Goal: Check status: Check status

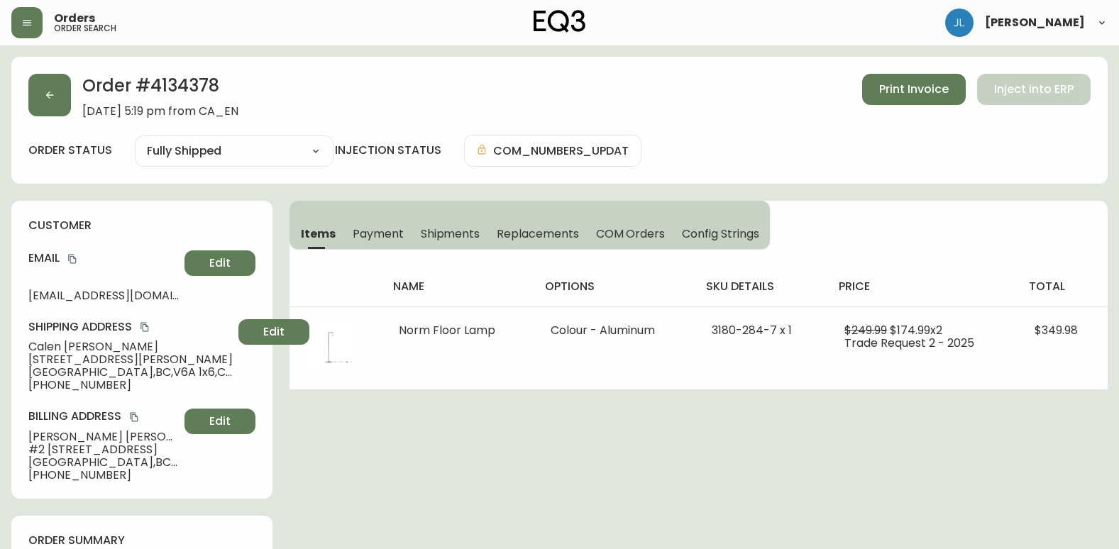
select select "FULLY_SHIPPED"
click at [52, 87] on button "button" at bounding box center [49, 95] width 43 height 43
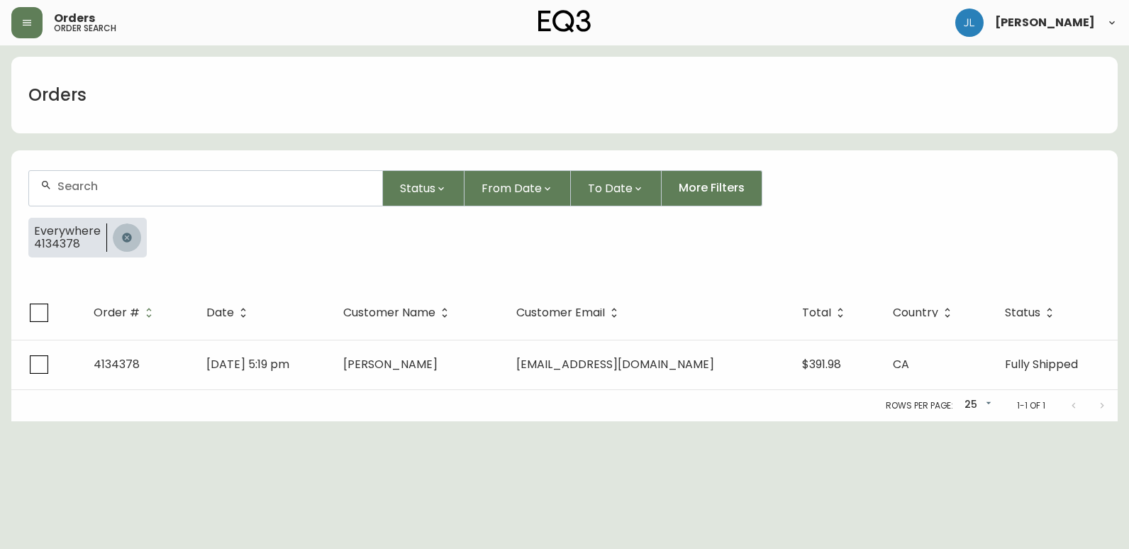
click at [123, 234] on icon "button" at bounding box center [126, 237] width 9 height 9
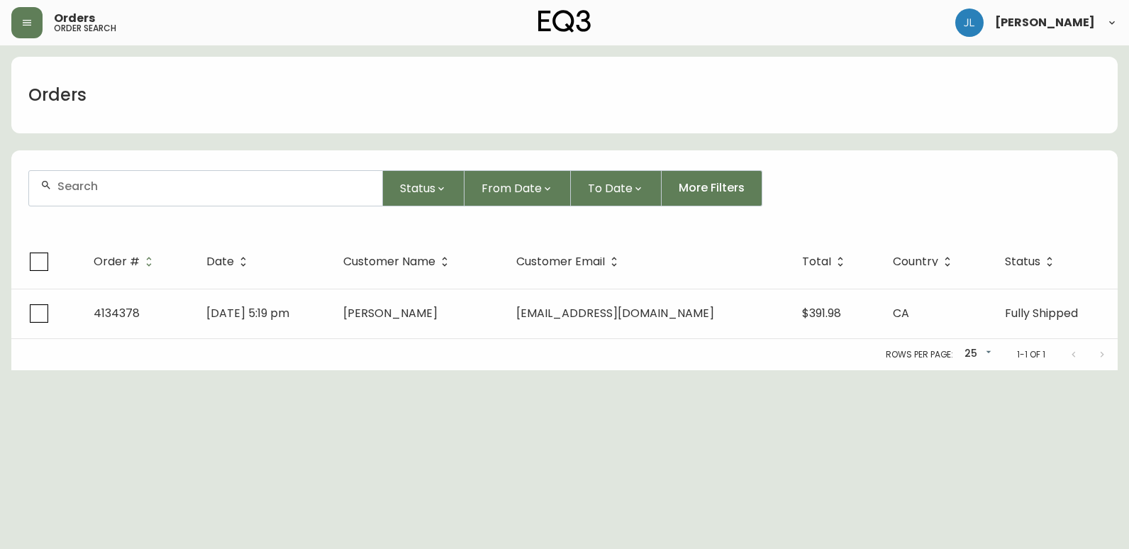
click at [147, 198] on div at bounding box center [205, 188] width 353 height 35
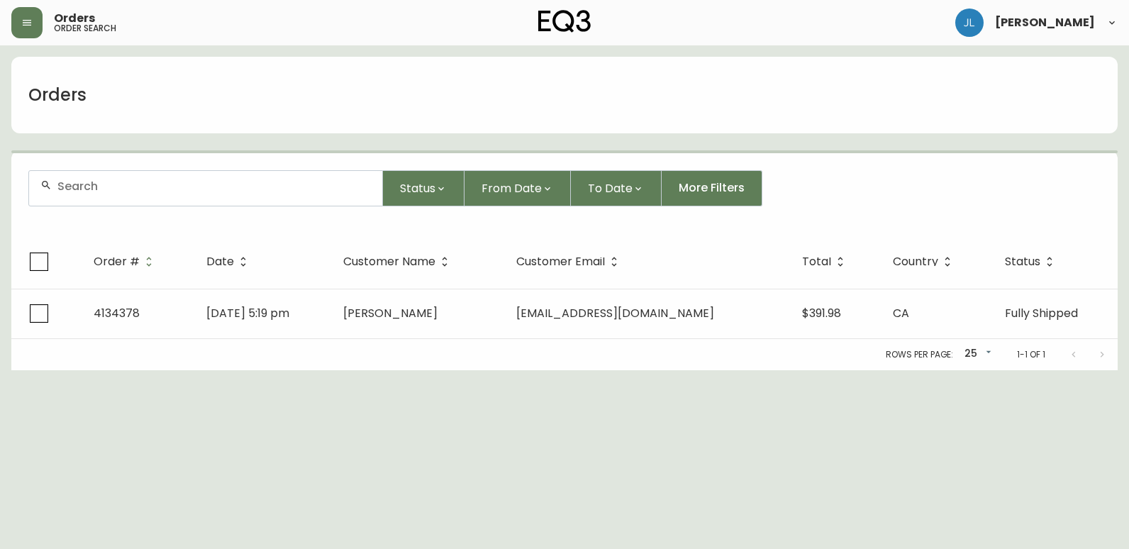
paste input "4133836"
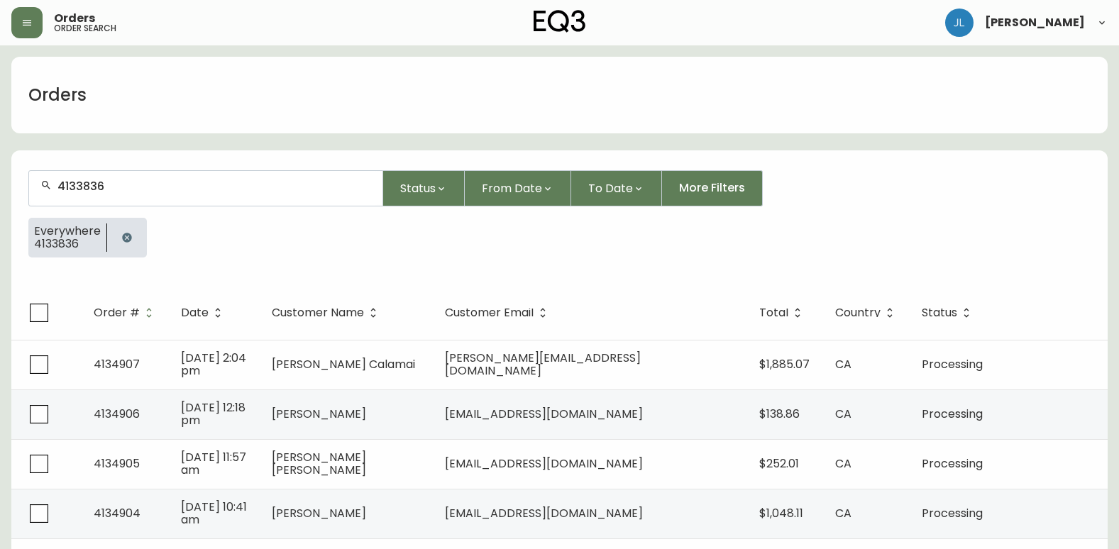
type input "4133836"
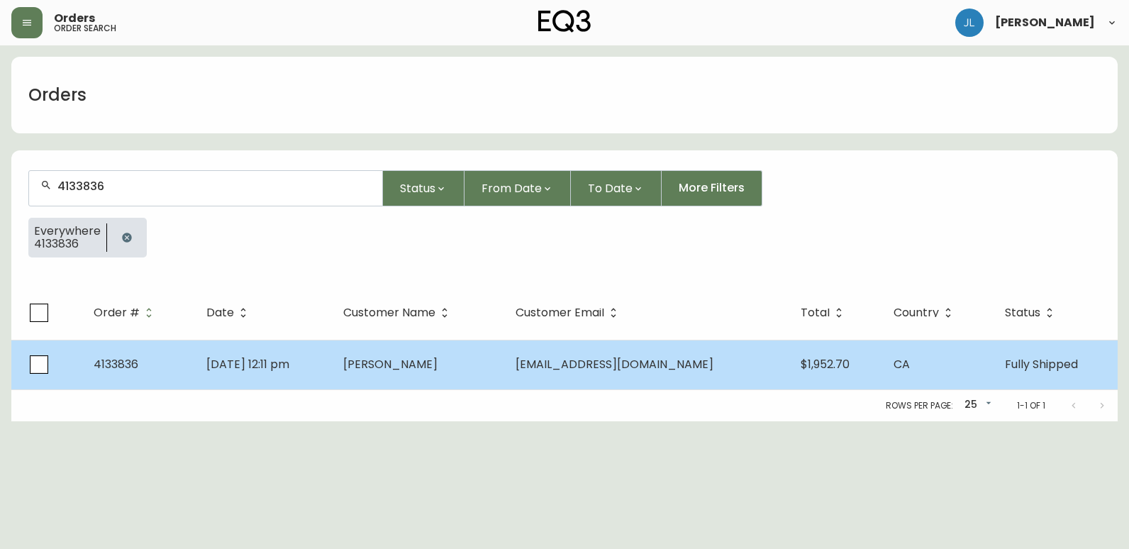
click at [504, 357] on td "[PERSON_NAME]" at bounding box center [418, 365] width 172 height 50
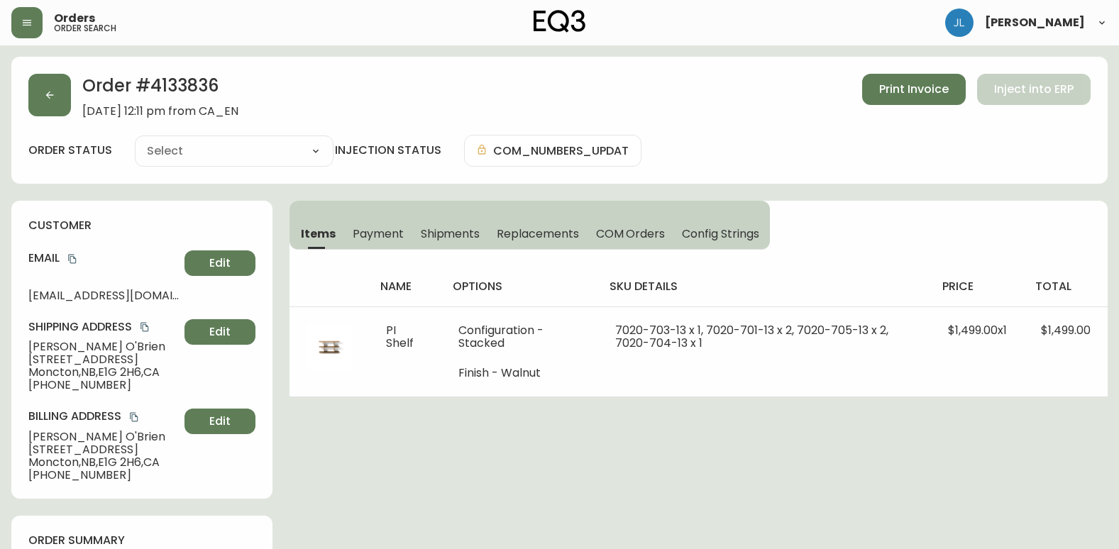
type input "Fully Shipped"
select select "FULLY_SHIPPED"
click at [65, 96] on button "button" at bounding box center [49, 95] width 43 height 43
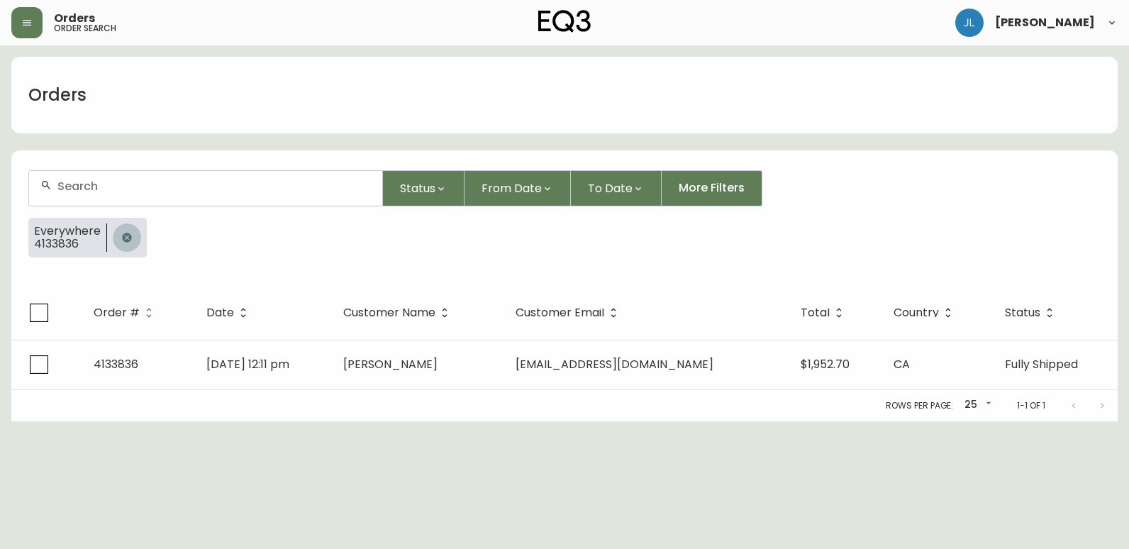
click at [129, 237] on icon "button" at bounding box center [126, 237] width 9 height 9
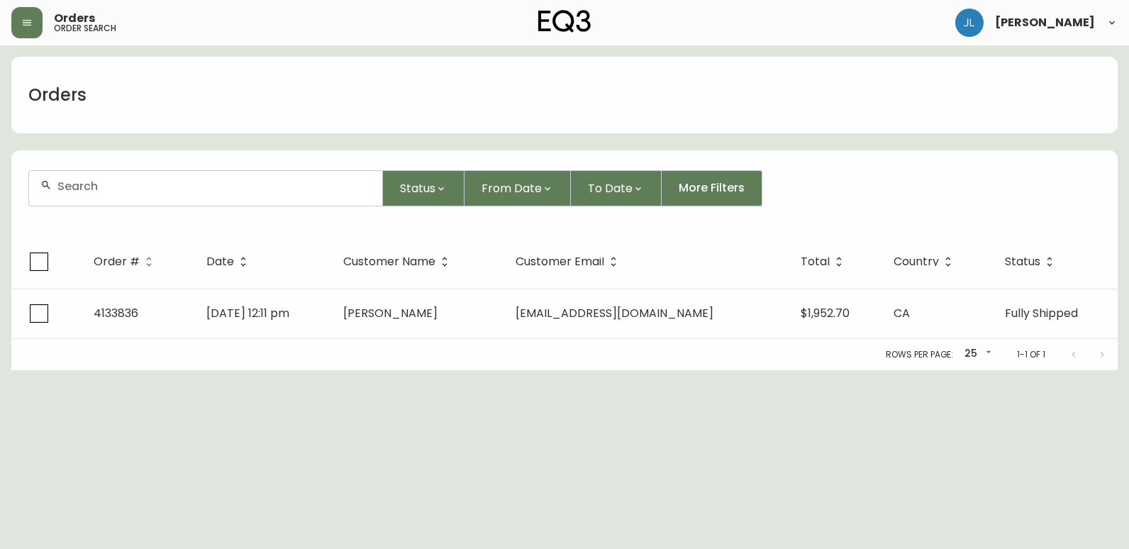
click at [143, 196] on div at bounding box center [205, 188] width 353 height 35
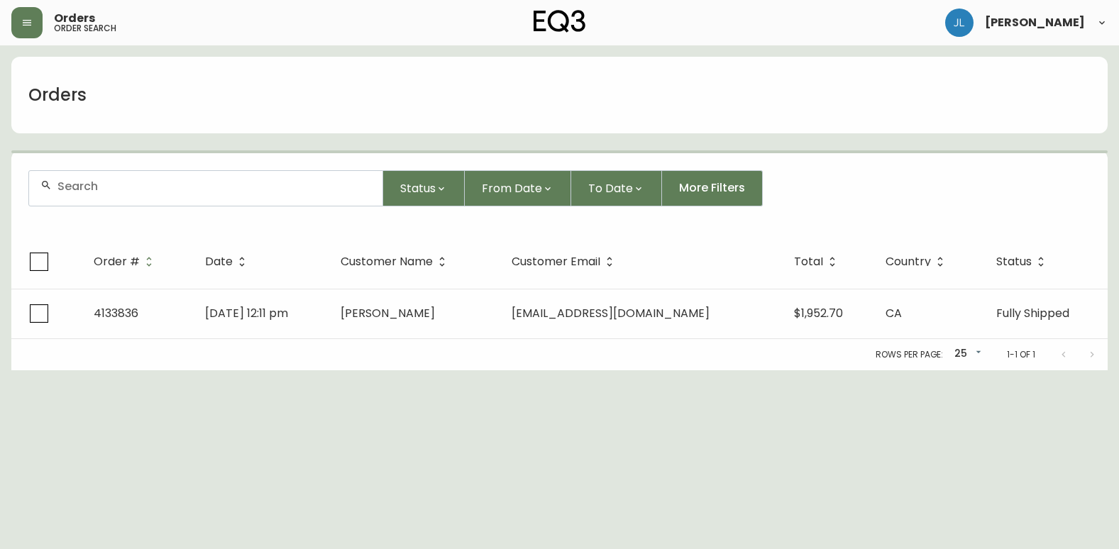
paste input "4134062"
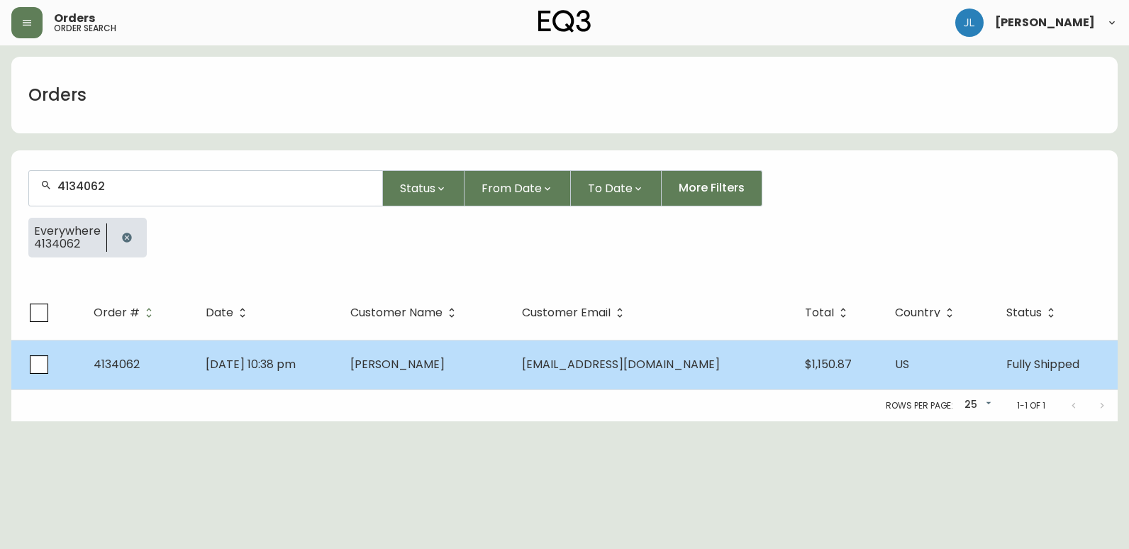
type input "4134062"
click at [296, 368] on span "[DATE] 10:38 pm" at bounding box center [251, 364] width 90 height 16
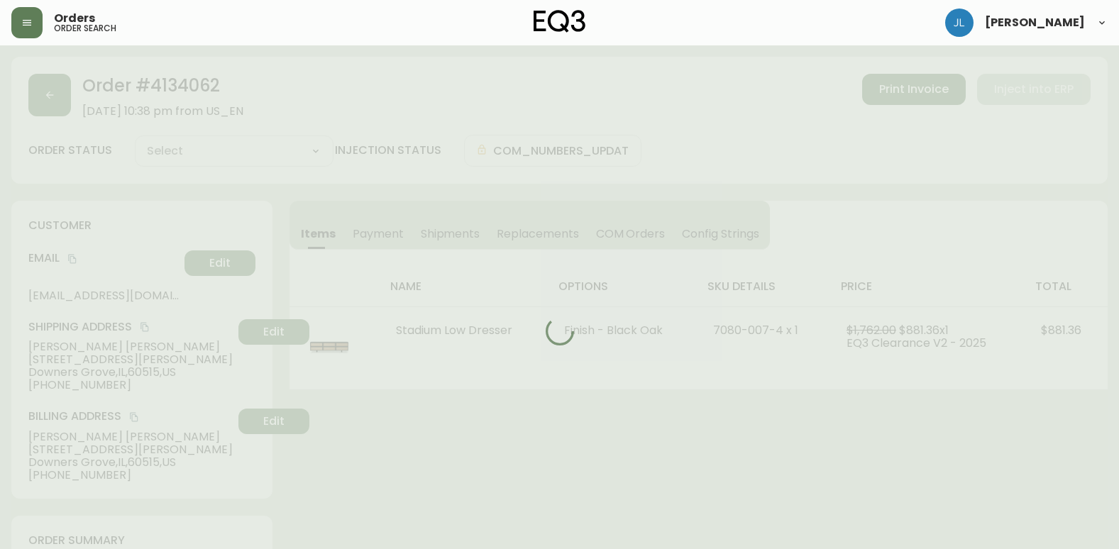
type input "Fully Shipped"
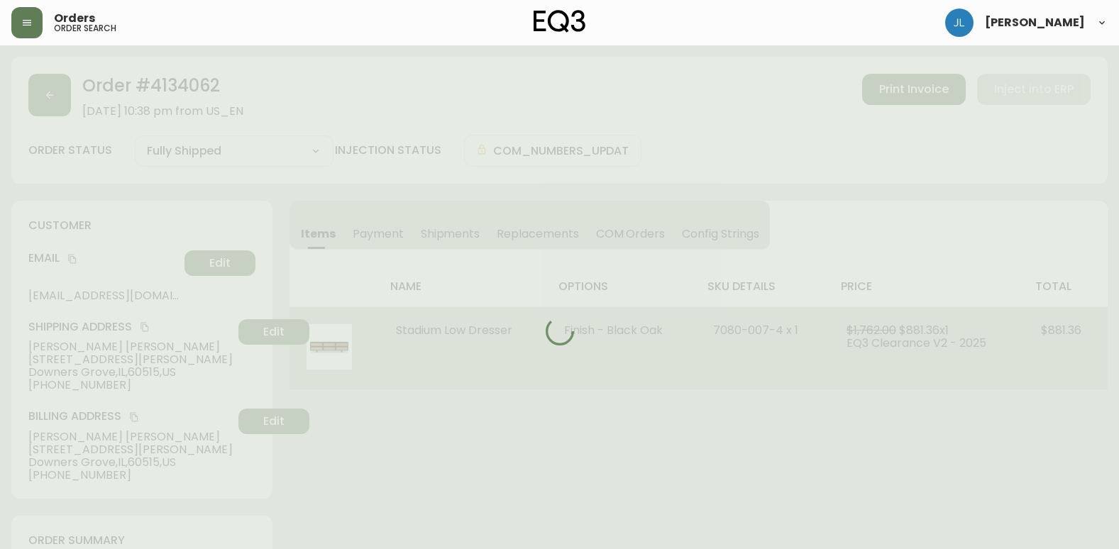
select select "FULLY_SHIPPED"
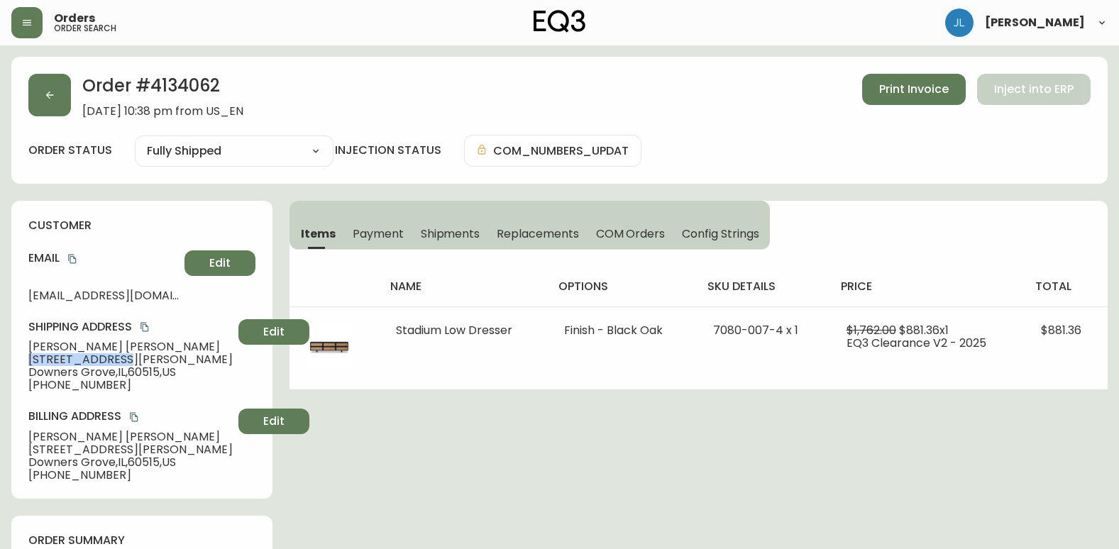
drag, startPoint x: 26, startPoint y: 355, endPoint x: 131, endPoint y: 357, distance: 105.0
click at [131, 357] on div "customer Email [EMAIL_ADDRESS][DOMAIN_NAME] Edit Shipping Address [PERSON_NAME]…" at bounding box center [141, 350] width 261 height 298
copy span "[STREET_ADDRESS][PERSON_NAME]"
click at [50, 362] on span "[STREET_ADDRESS][PERSON_NAME]" at bounding box center [130, 359] width 204 height 13
drag, startPoint x: 24, startPoint y: 356, endPoint x: 131, endPoint y: 360, distance: 106.5
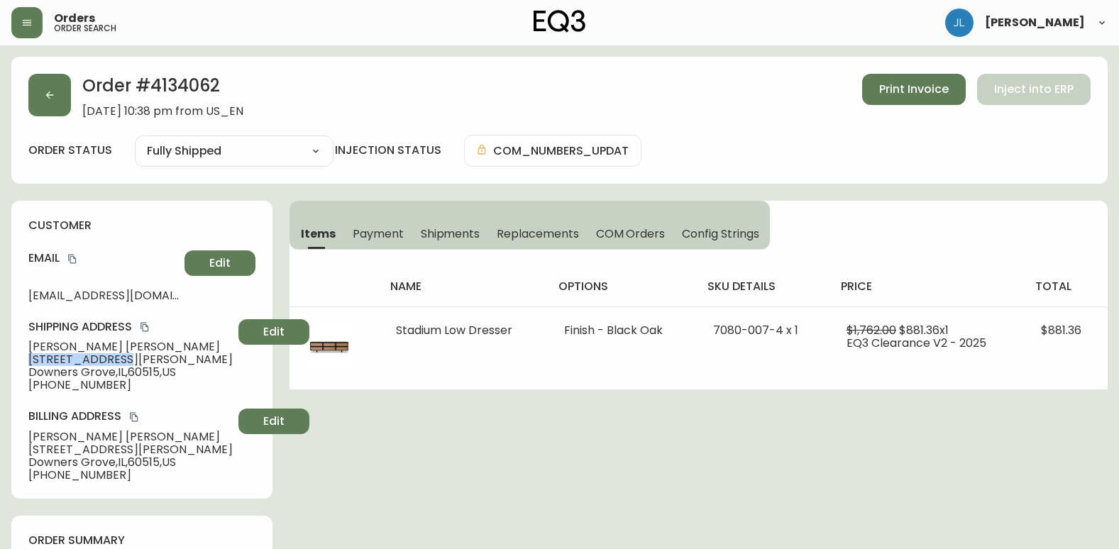
click at [131, 360] on div "customer Email [EMAIL_ADDRESS][DOMAIN_NAME] Edit Shipping Address [PERSON_NAME]…" at bounding box center [141, 350] width 261 height 298
copy span "[STREET_ADDRESS][PERSON_NAME]"
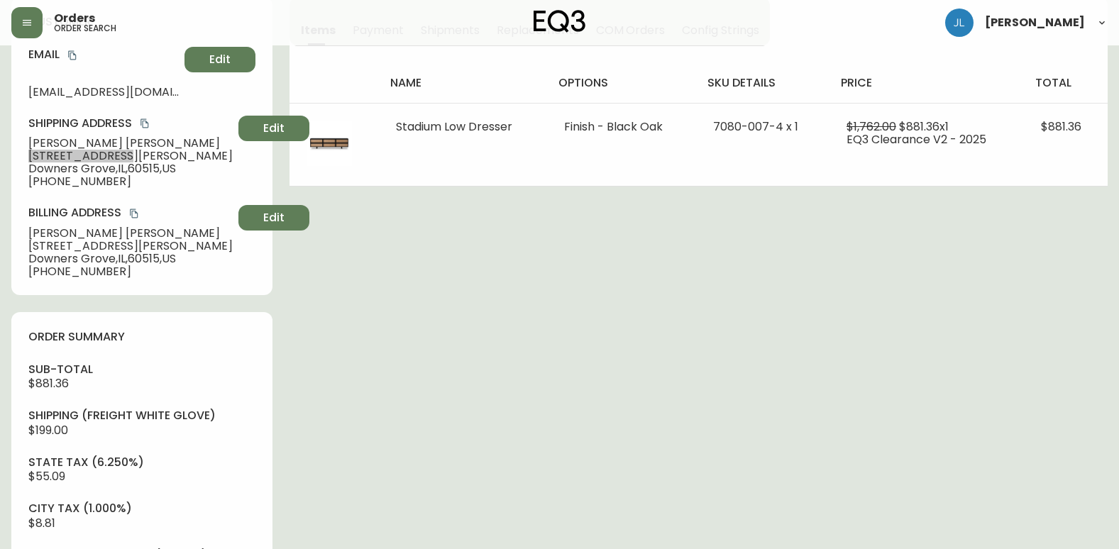
scroll to position [213, 0]
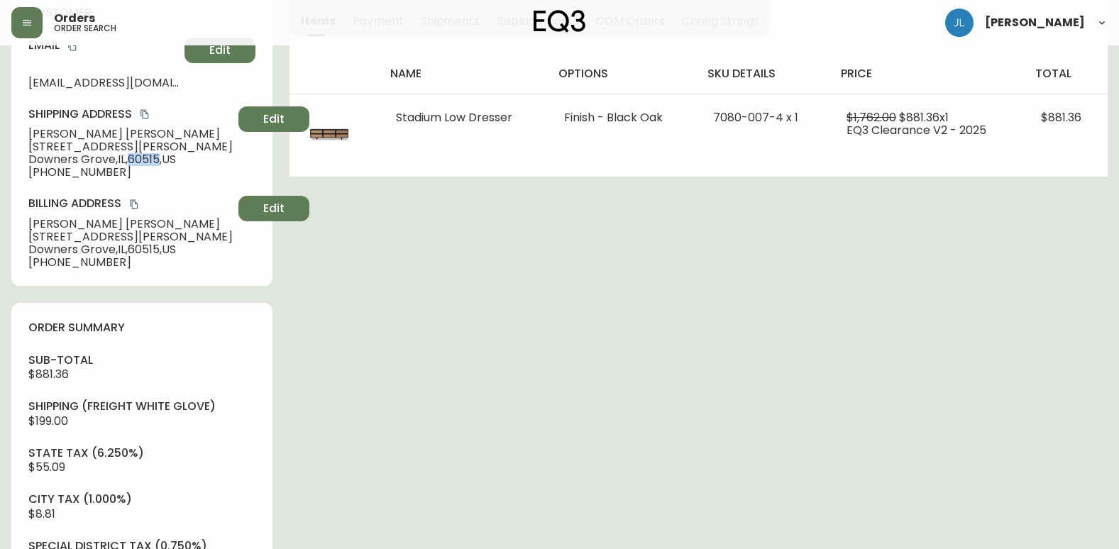
drag, startPoint x: 134, startPoint y: 159, endPoint x: 165, endPoint y: 159, distance: 31.2
click at [165, 159] on span "[GEOGRAPHIC_DATA] , [GEOGRAPHIC_DATA]" at bounding box center [130, 159] width 204 height 13
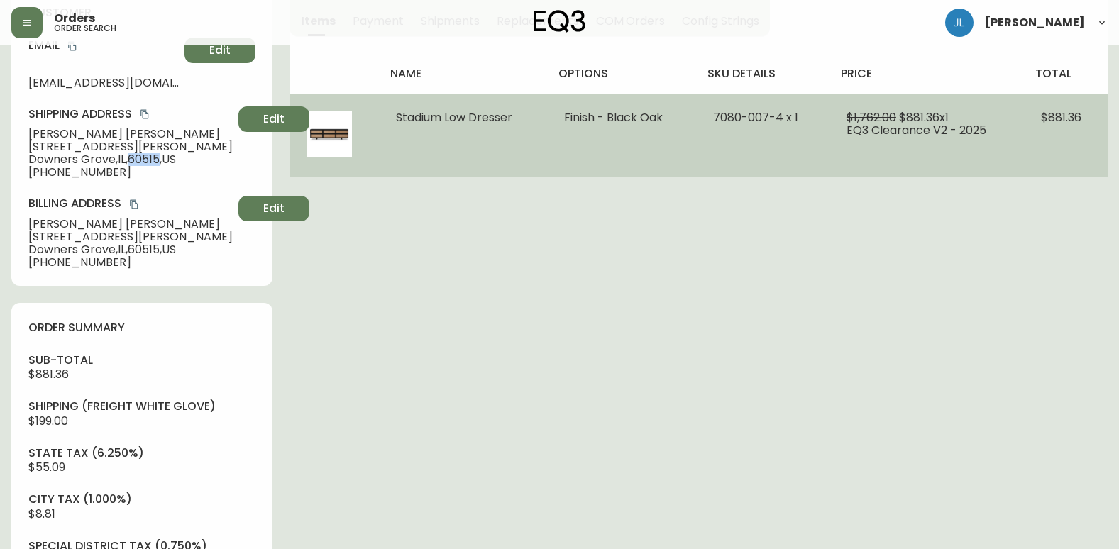
copy span "60515"
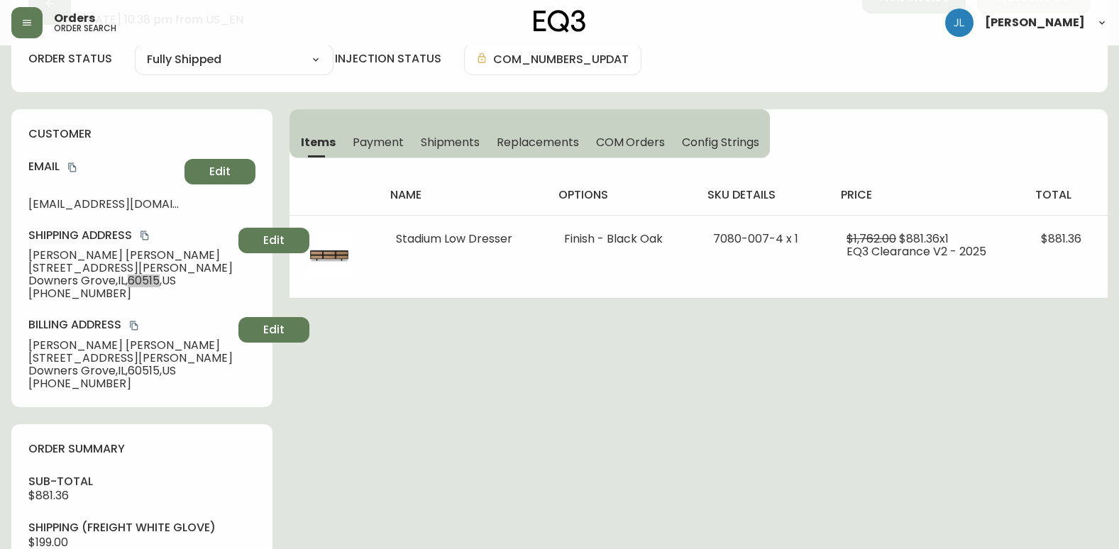
scroll to position [71, 0]
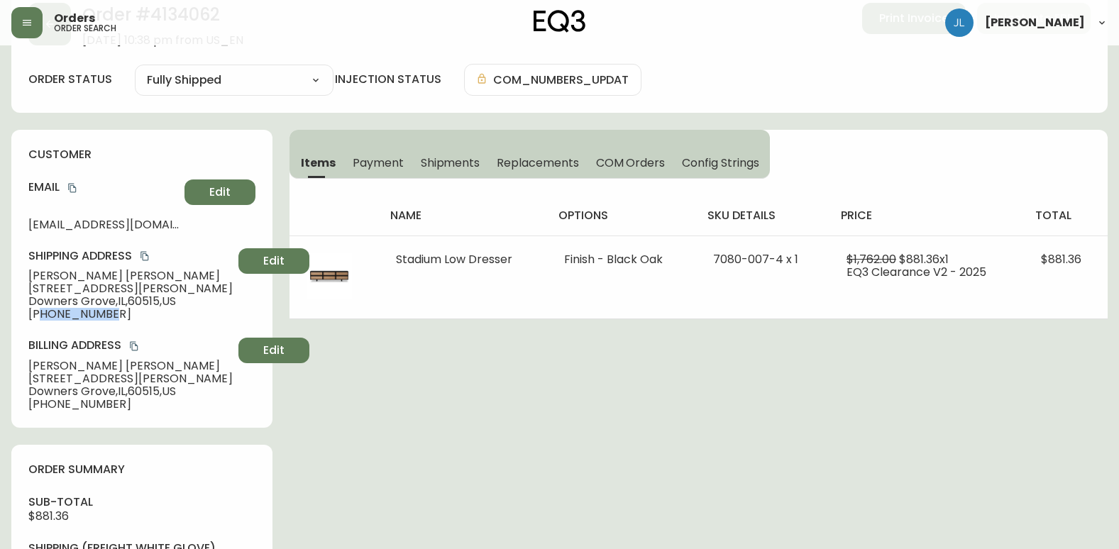
drag, startPoint x: 40, startPoint y: 314, endPoint x: 109, endPoint y: 314, distance: 68.8
click at [109, 314] on span "[PHONE_NUMBER]" at bounding box center [130, 314] width 204 height 13
copy span "8472936471"
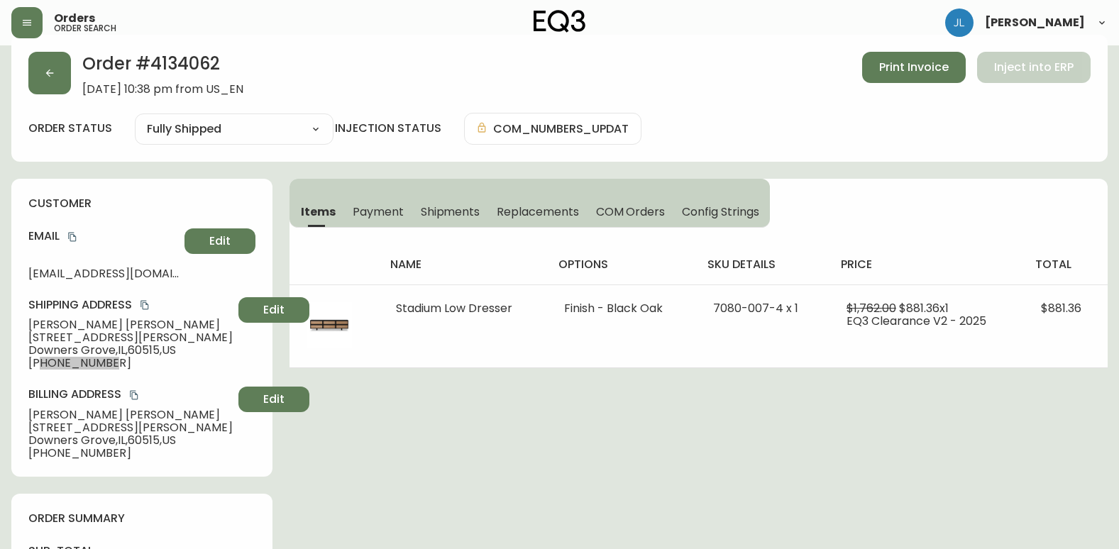
scroll to position [0, 0]
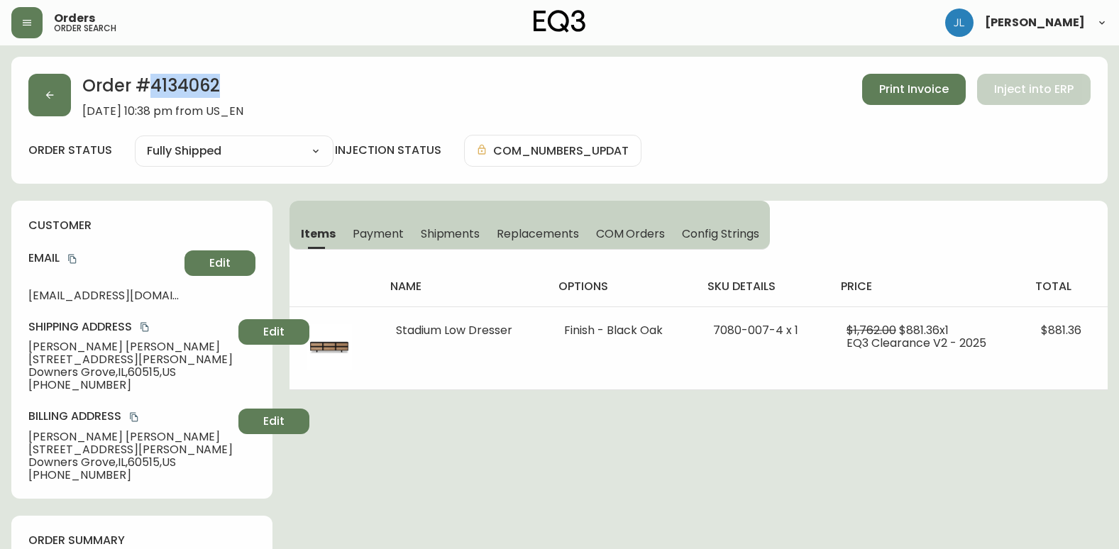
drag, startPoint x: 153, startPoint y: 88, endPoint x: 236, endPoint y: 86, distance: 83.7
click at [236, 86] on h2 "Order # 4134062" at bounding box center [162, 89] width 161 height 31
copy h2 "4134062"
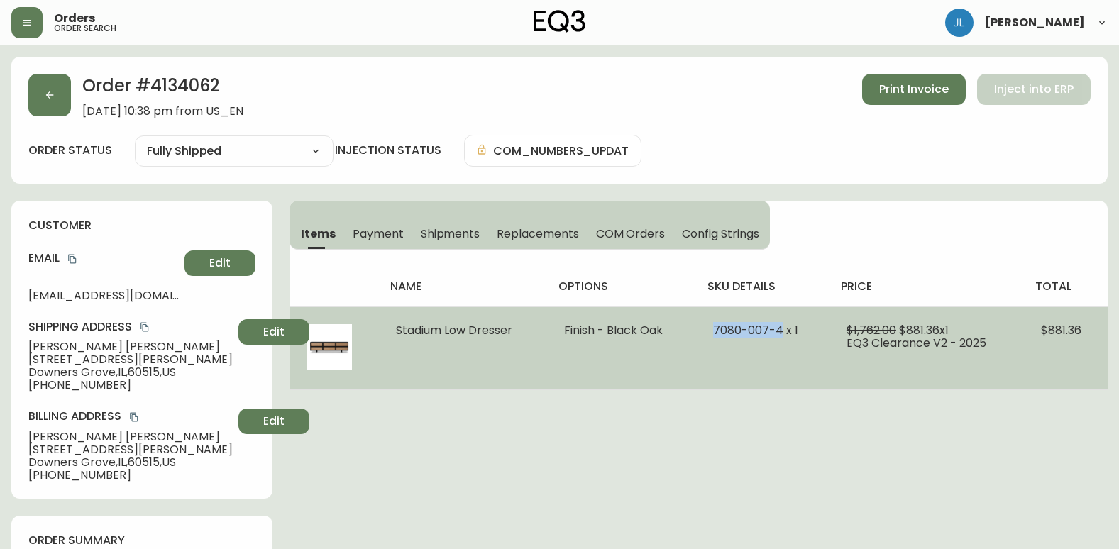
drag, startPoint x: 709, startPoint y: 333, endPoint x: 780, endPoint y: 331, distance: 71.7
click at [780, 331] on td "7080-007-4 x 1" at bounding box center [762, 347] width 133 height 83
copy span "[PHONE_NUMBER]"
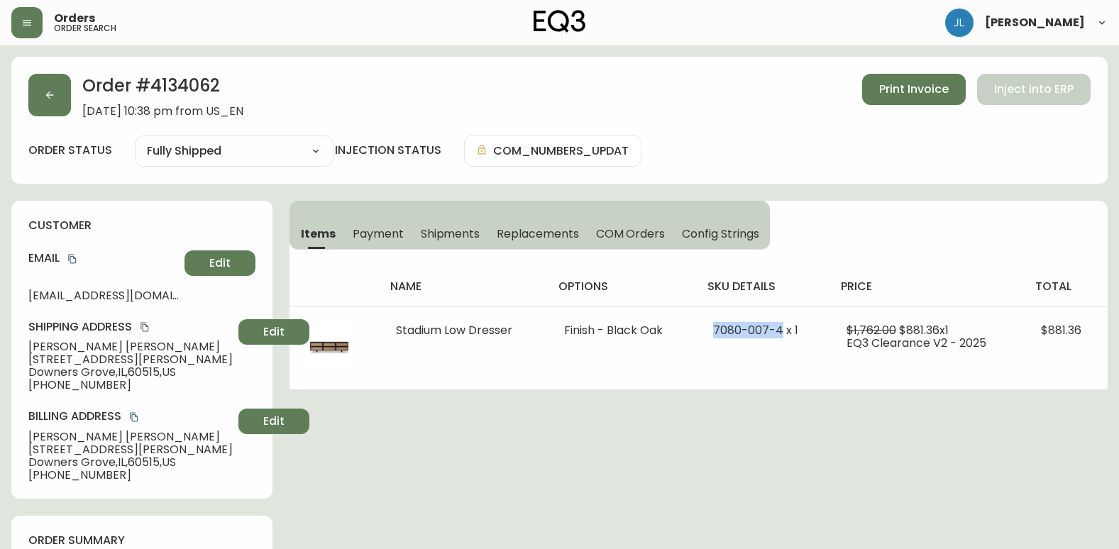
click at [807, 34] on div "Orders order search [PERSON_NAME]" at bounding box center [559, 22] width 1096 height 45
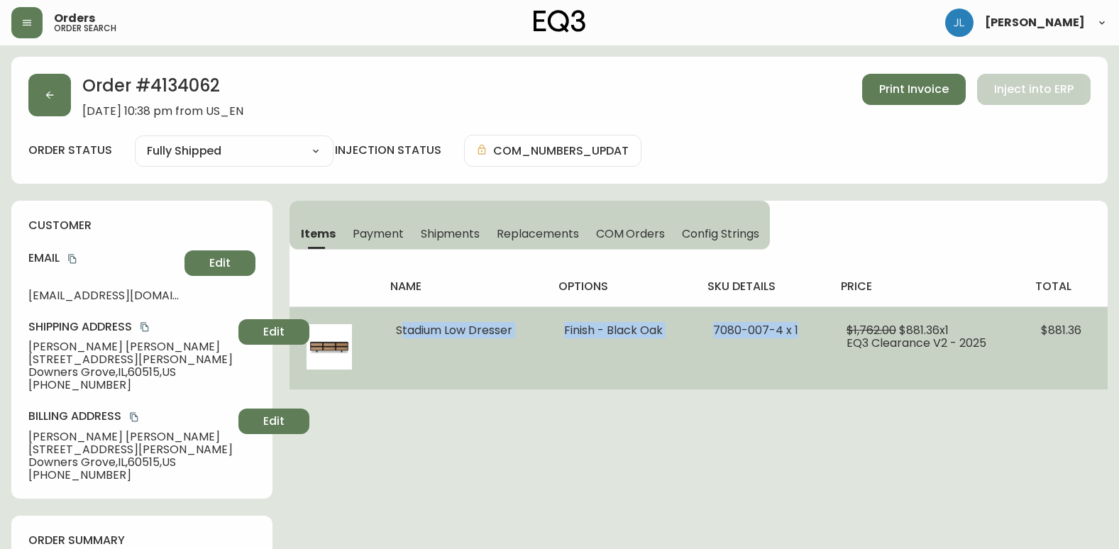
drag, startPoint x: 406, startPoint y: 328, endPoint x: 803, endPoint y: 323, distance: 397.2
click at [803, 323] on tr "Stadium Low Dresser Finish - Black Oak 7080-007-4 x 1 $1,762.00 $881.36 x 1 EQ3…" at bounding box center [698, 347] width 818 height 83
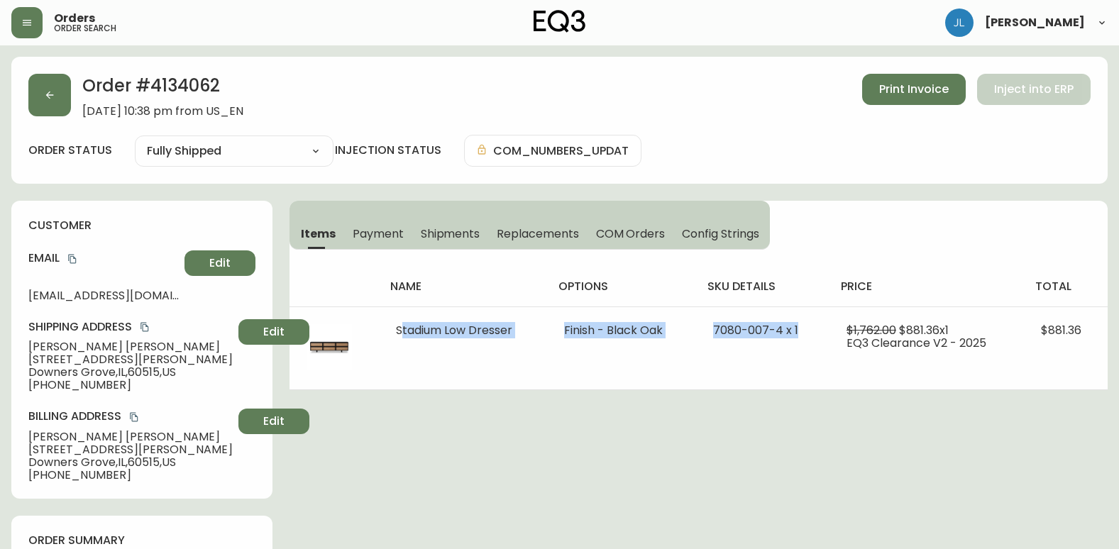
copy tr "Stadium Low Dresser Finish - Black Oak 7080-007-4 x 1"
drag, startPoint x: 121, startPoint y: 265, endPoint x: 109, endPoint y: 275, distance: 16.1
click at [121, 265] on h4 "Email" at bounding box center [103, 258] width 150 height 16
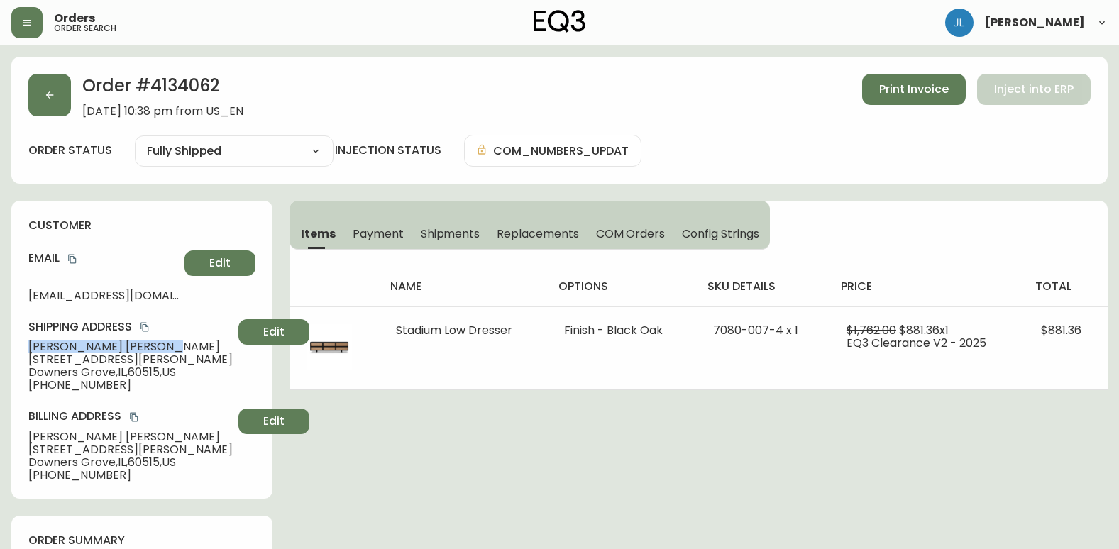
drag, startPoint x: 25, startPoint y: 348, endPoint x: 138, endPoint y: 348, distance: 113.5
click at [138, 348] on div "customer Email [EMAIL_ADDRESS][DOMAIN_NAME] Edit Shipping Address [PERSON_NAME]…" at bounding box center [141, 350] width 261 height 298
copy span "[PERSON_NAME]"
drag, startPoint x: 96, startPoint y: 384, endPoint x: 26, endPoint y: 382, distance: 71.0
click at [26, 382] on div "customer Email [EMAIL_ADDRESS][DOMAIN_NAME] Edit Shipping Address [PERSON_NAME]…" at bounding box center [141, 350] width 261 height 298
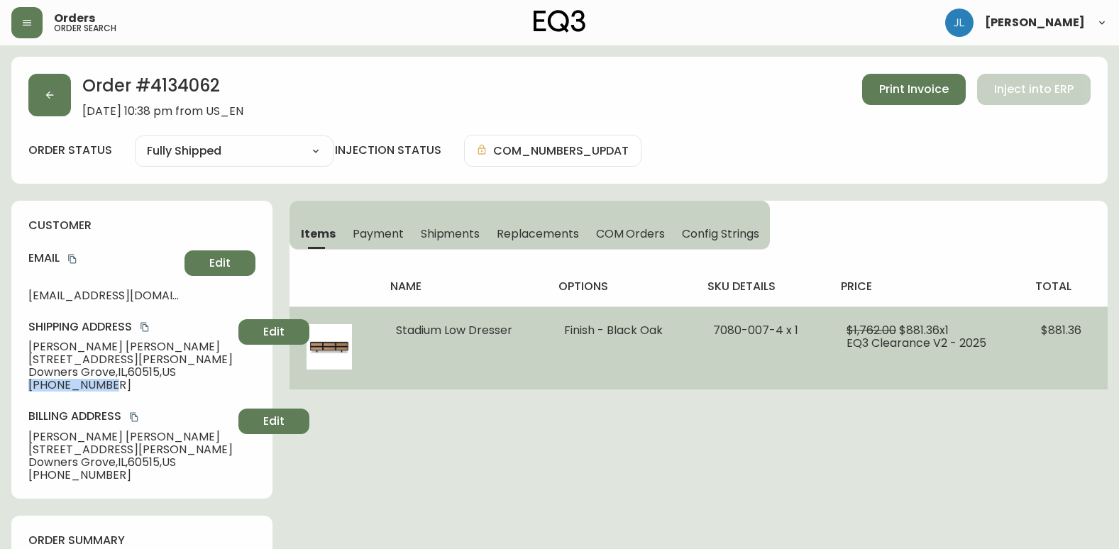
copy span "[PHONE_NUMBER]"
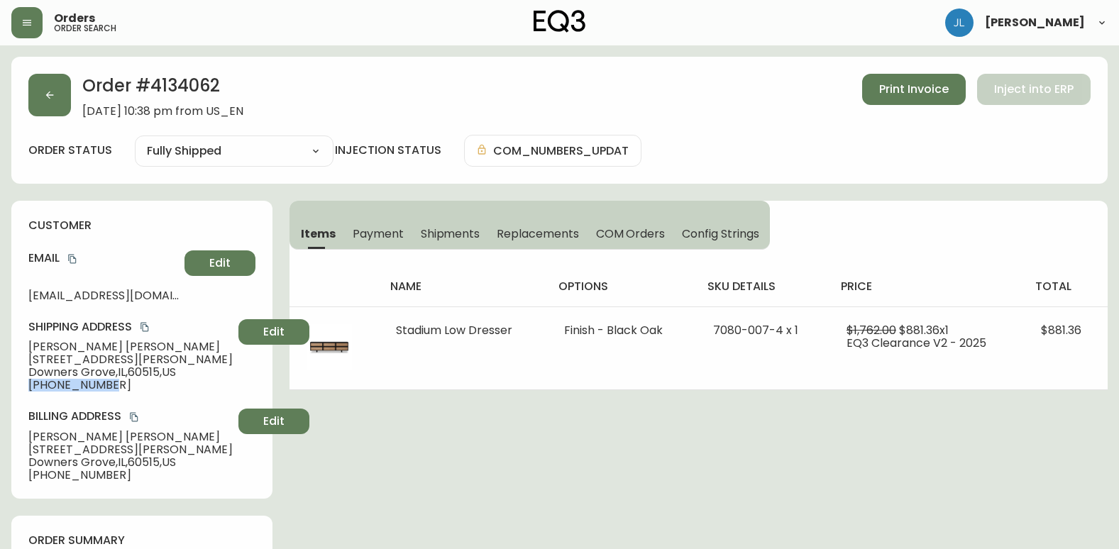
drag, startPoint x: 154, startPoint y: 372, endPoint x: 31, endPoint y: 371, distance: 123.4
click at [154, 372] on span "[GEOGRAPHIC_DATA] , [GEOGRAPHIC_DATA]" at bounding box center [130, 372] width 204 height 13
drag, startPoint x: 23, startPoint y: 360, endPoint x: 200, endPoint y: 369, distance: 176.8
click at [200, 369] on div "customer Email [EMAIL_ADDRESS][DOMAIN_NAME] Edit Shipping Address [PERSON_NAME]…" at bounding box center [141, 350] width 261 height 298
copy div "[STREET_ADDRESS][PERSON_NAME]"
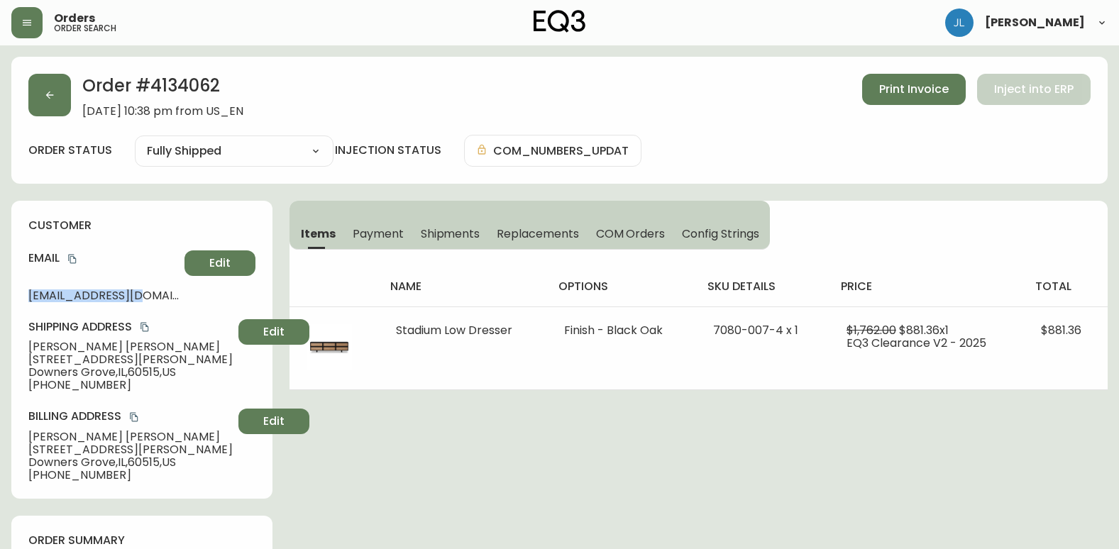
drag, startPoint x: 25, startPoint y: 297, endPoint x: 155, endPoint y: 300, distance: 130.5
click at [155, 300] on div "customer Email [EMAIL_ADDRESS][DOMAIN_NAME] Edit Shipping Address [PERSON_NAME]…" at bounding box center [141, 350] width 261 height 298
